Goal: Transaction & Acquisition: Download file/media

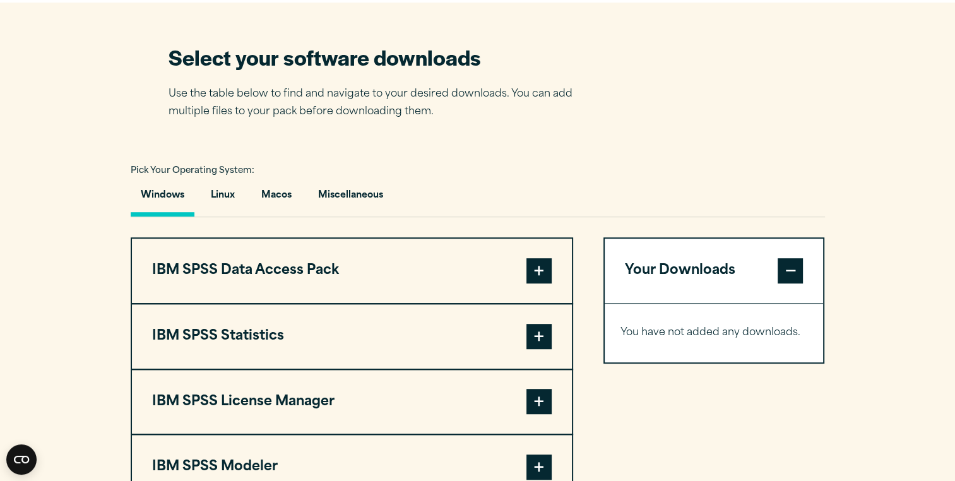
scroll to position [880, 0]
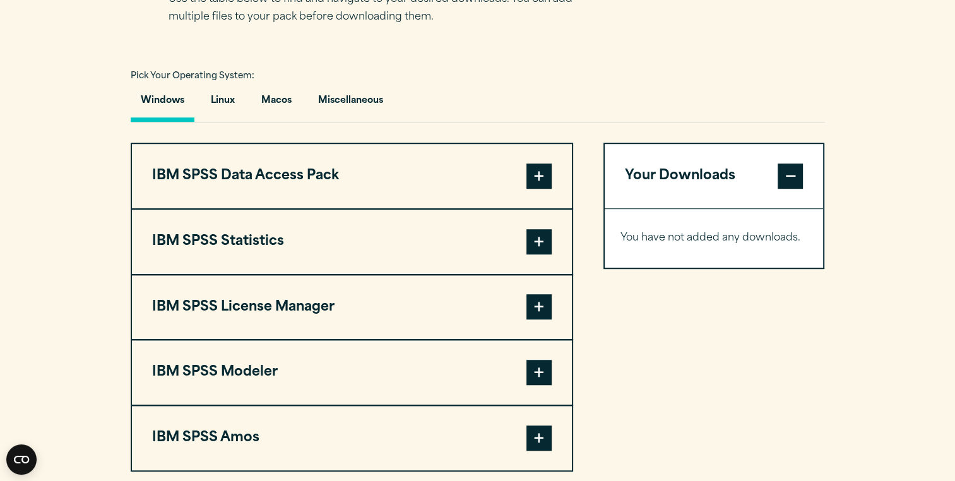
click at [542, 236] on span at bounding box center [539, 241] width 25 height 25
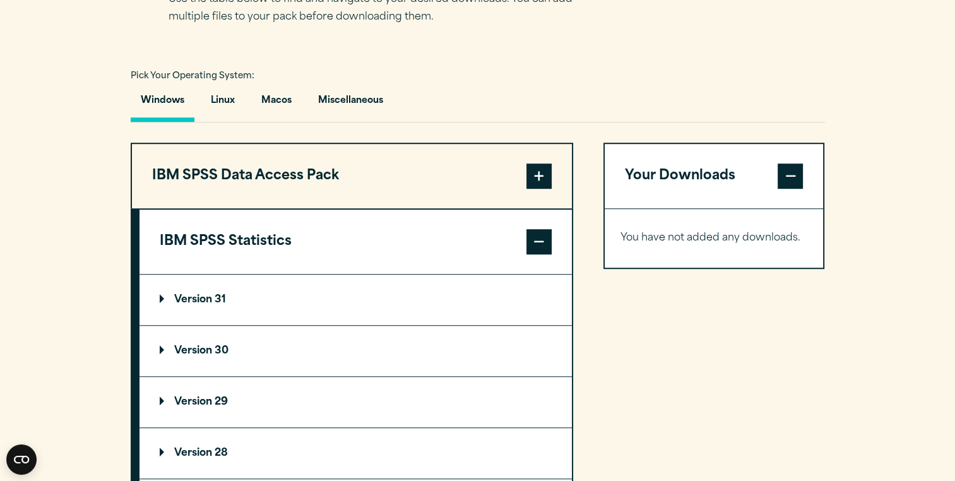
scroll to position [943, 0]
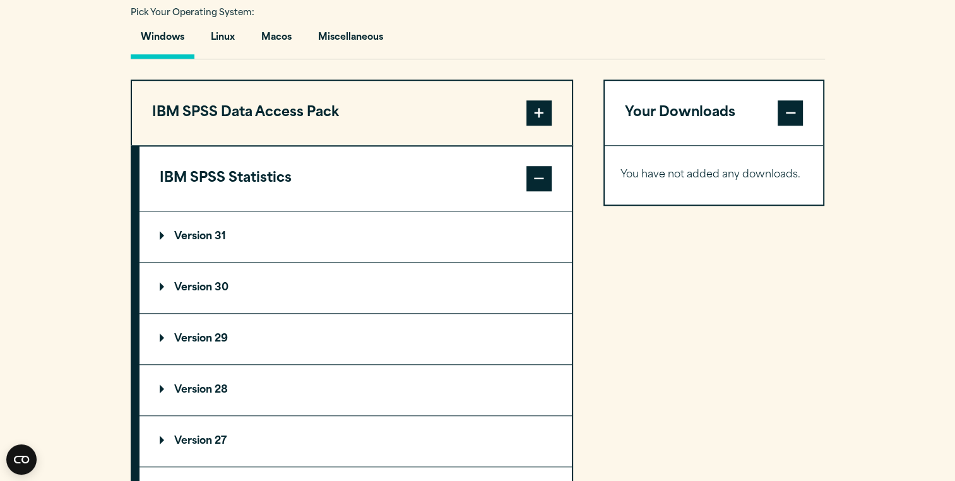
click at [475, 283] on summary "Version 30" at bounding box center [356, 288] width 433 height 51
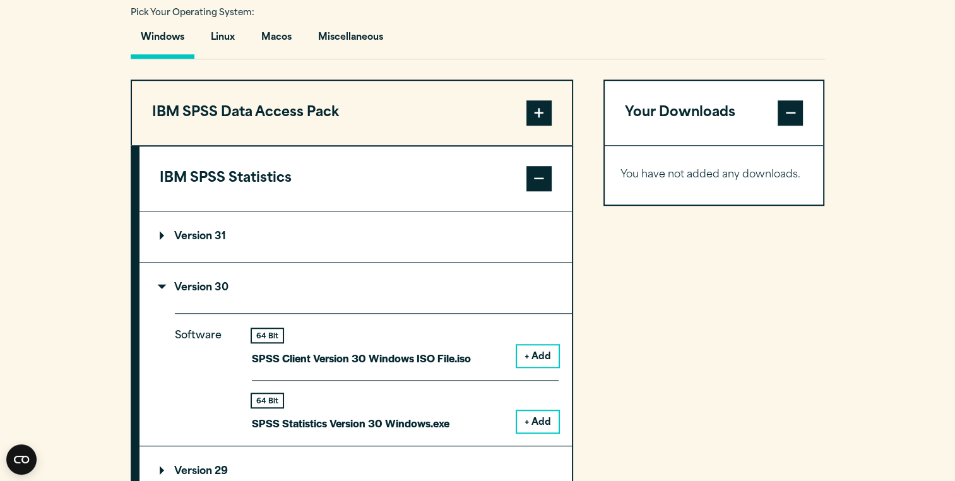
click at [537, 415] on button "+ Add" at bounding box center [538, 421] width 42 height 21
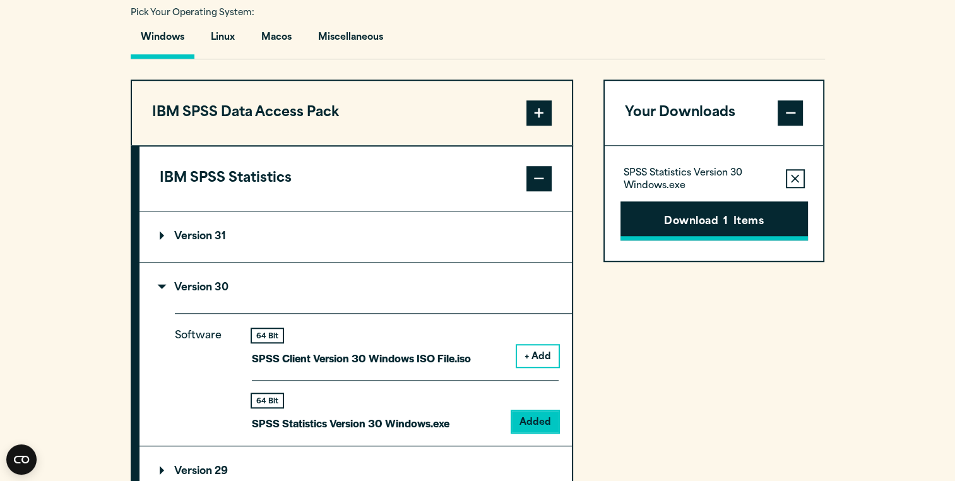
click at [717, 221] on button "Download 1 Items" at bounding box center [715, 220] width 188 height 39
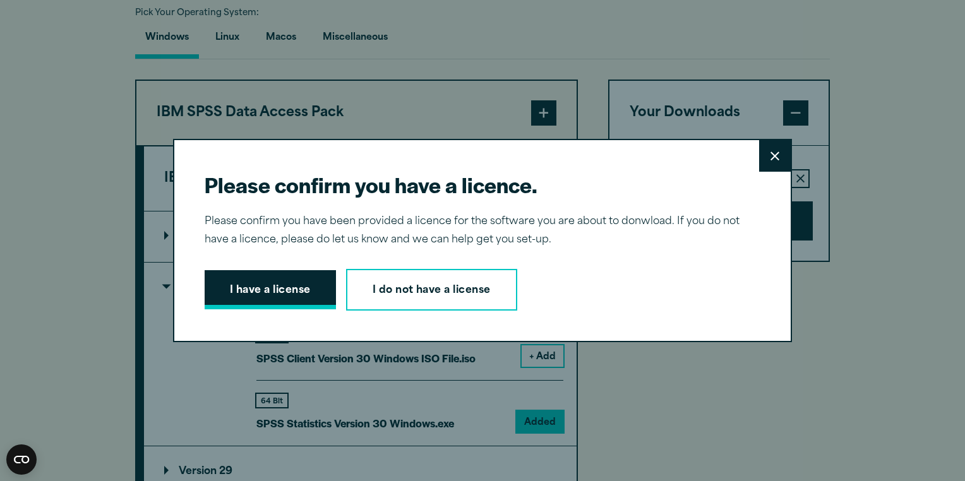
click at [294, 286] on button "I have a license" at bounding box center [270, 289] width 131 height 39
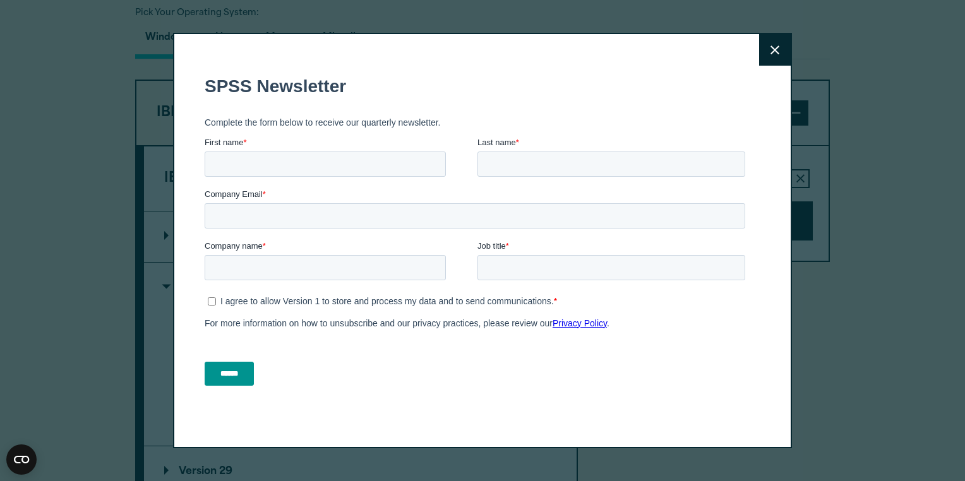
click at [770, 47] on icon at bounding box center [774, 49] width 9 height 9
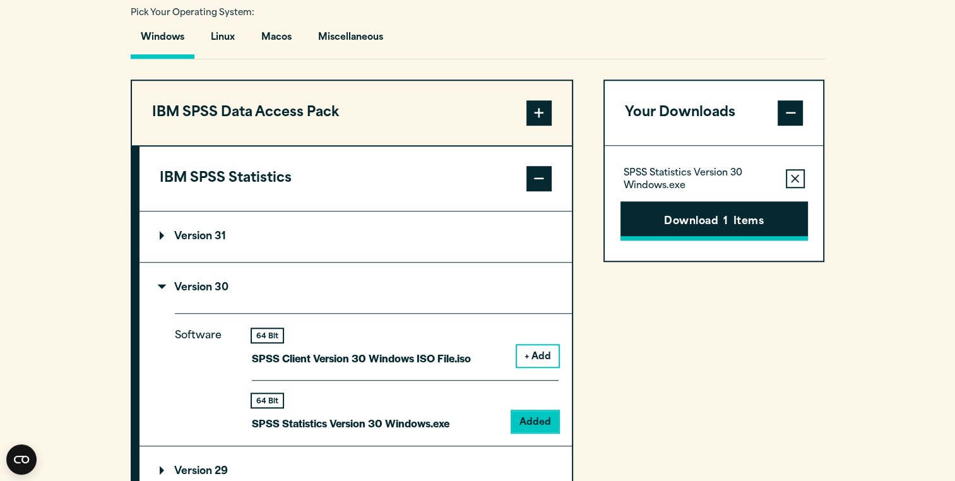
click at [691, 216] on button "Download 1 Items" at bounding box center [715, 220] width 188 height 39
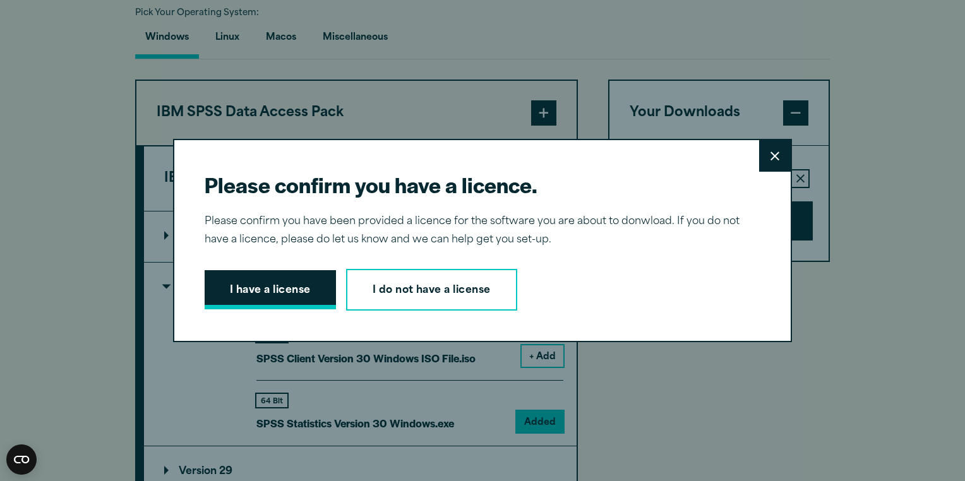
click at [279, 289] on button "I have a license" at bounding box center [270, 289] width 131 height 39
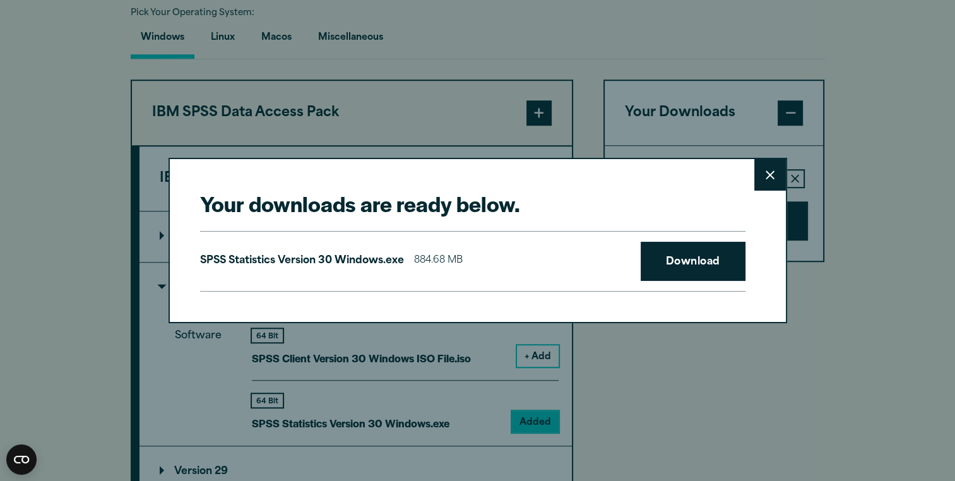
click at [758, 172] on button "Close" at bounding box center [771, 175] width 32 height 32
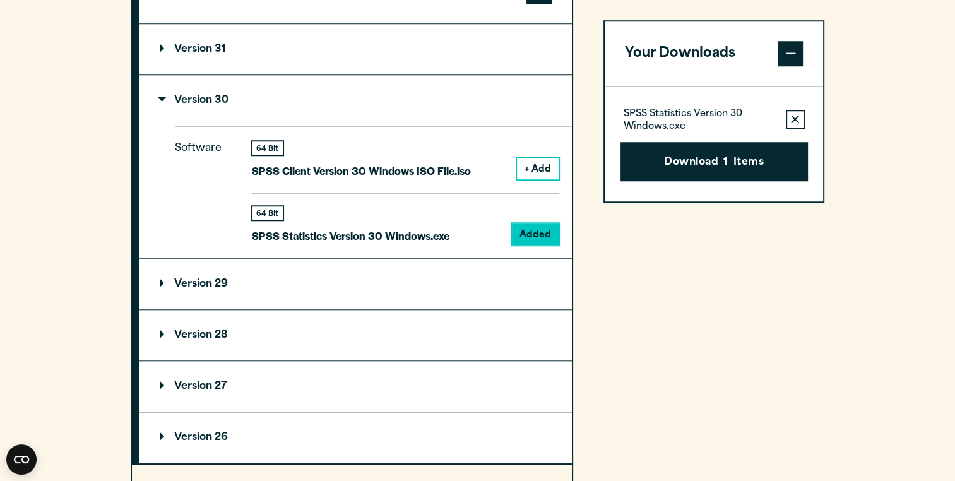
scroll to position [1133, 0]
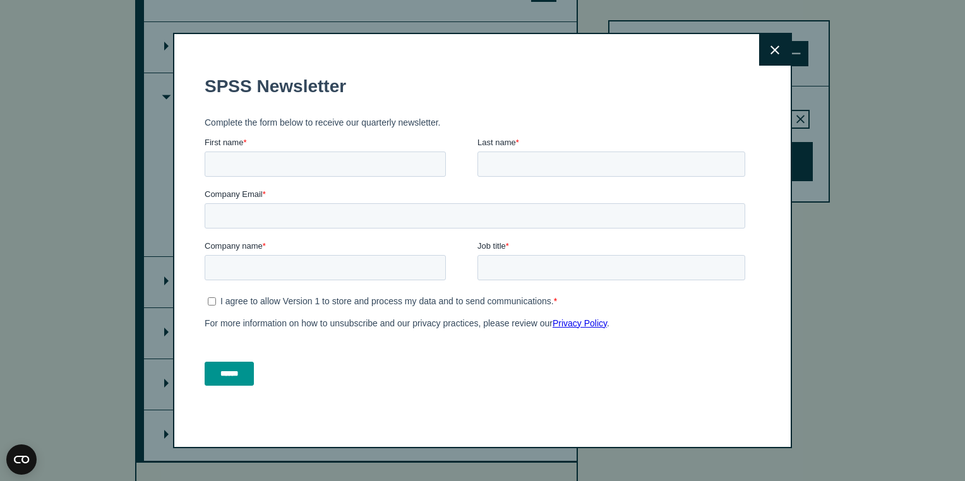
click at [768, 59] on button "Close" at bounding box center [775, 50] width 32 height 32
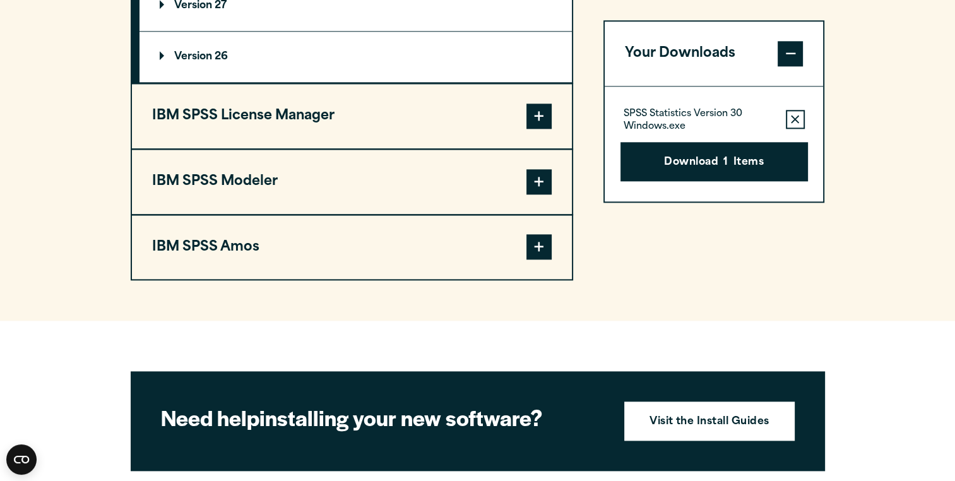
scroll to position [1638, 0]
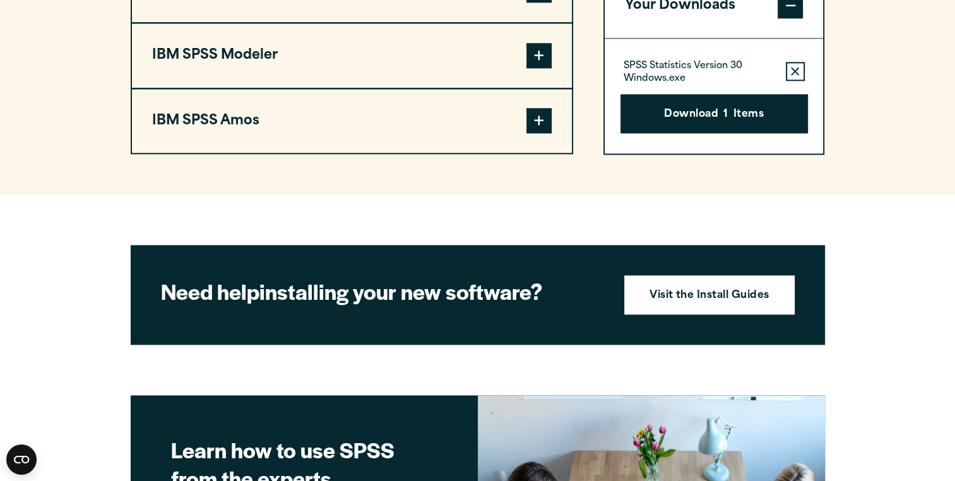
click at [721, 133] on div "SPSS Statistics Version 30 Windows.exe Remove this item from your software down…" at bounding box center [714, 95] width 219 height 115
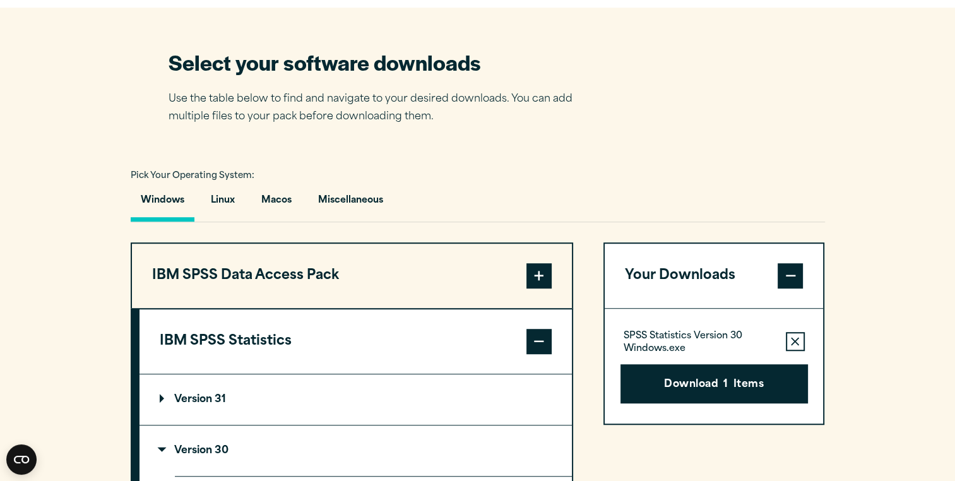
scroll to position [844, 0]
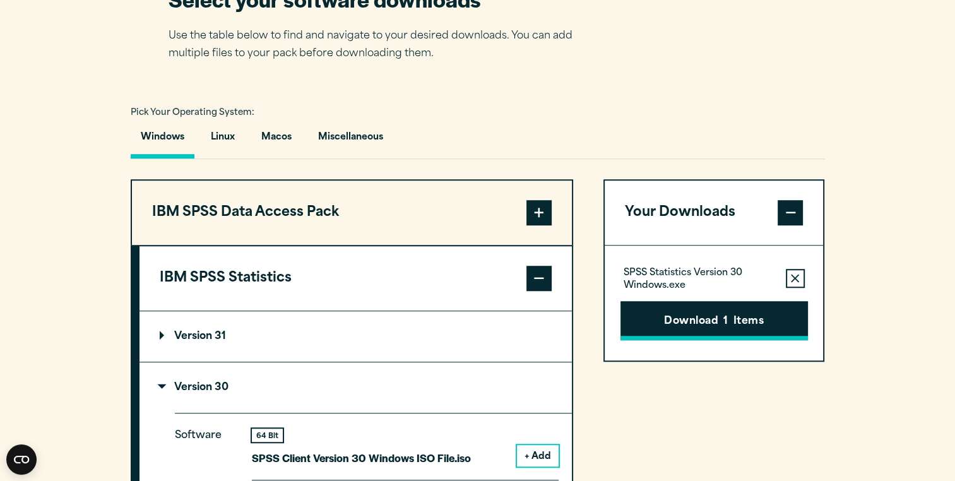
click at [707, 318] on button "Download 1 Items" at bounding box center [715, 320] width 188 height 39
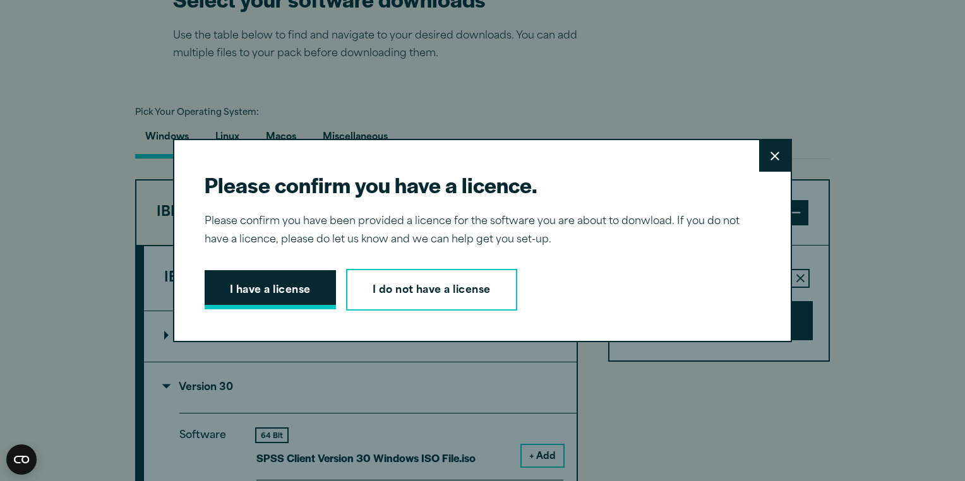
click at [311, 289] on button "I have a license" at bounding box center [270, 289] width 131 height 39
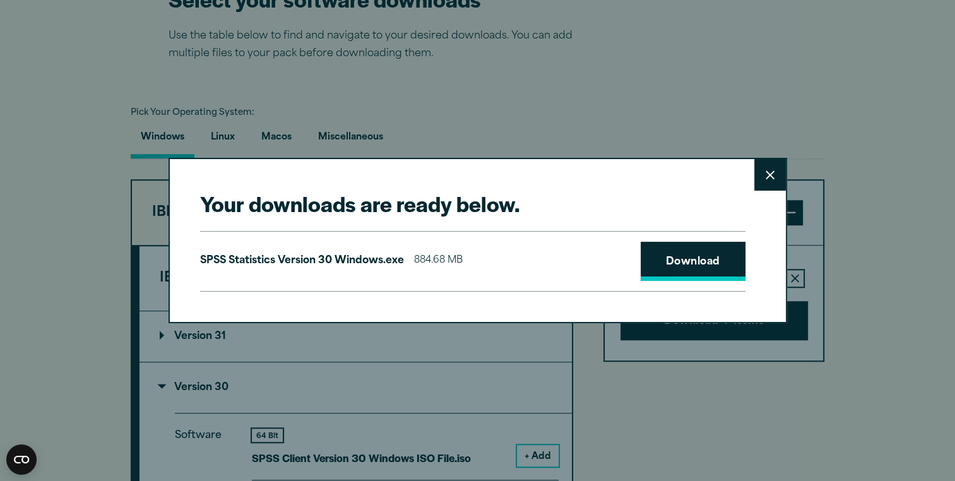
click at [674, 274] on link "Download" at bounding box center [693, 261] width 105 height 39
